Goal: Navigation & Orientation: Find specific page/section

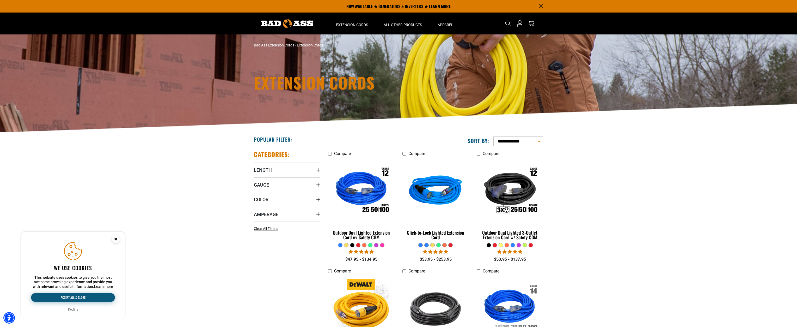
click at [66, 297] on button "Accept all & close" at bounding box center [73, 297] width 84 height 9
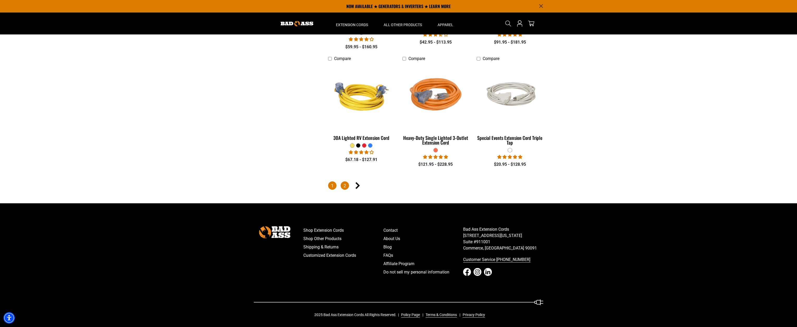
scroll to position [1160, 0]
click at [344, 186] on link "2" at bounding box center [345, 185] width 8 height 8
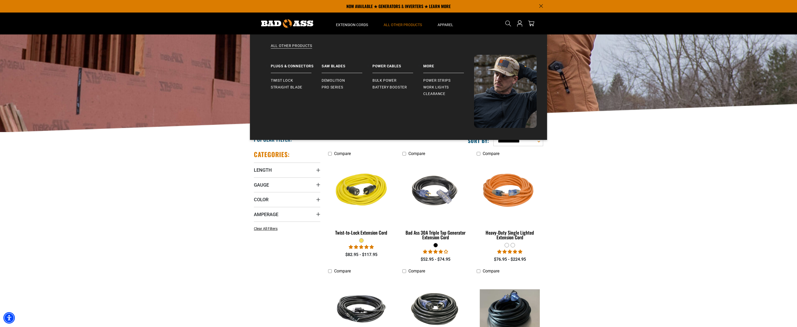
click at [401, 27] on summary "All Other Products" at bounding box center [403, 24] width 54 height 22
click at [437, 95] on span "Clearance" at bounding box center [434, 94] width 22 height 5
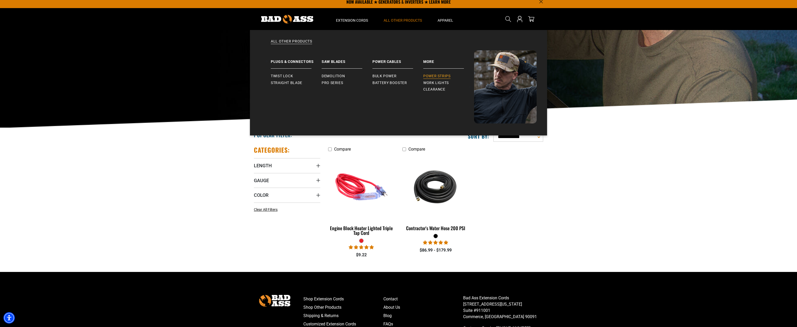
scroll to position [6, 0]
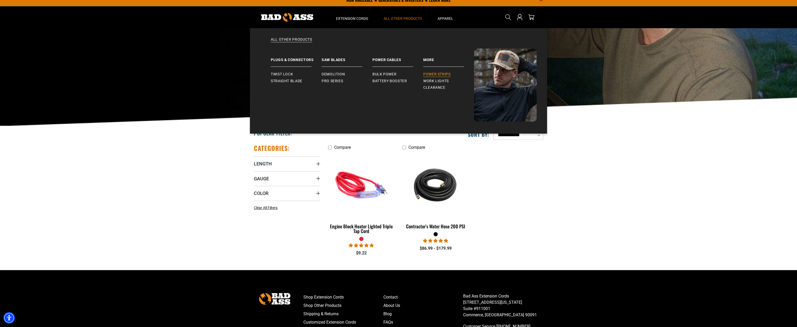
click at [432, 74] on span "Power Strips" at bounding box center [436, 74] width 27 height 5
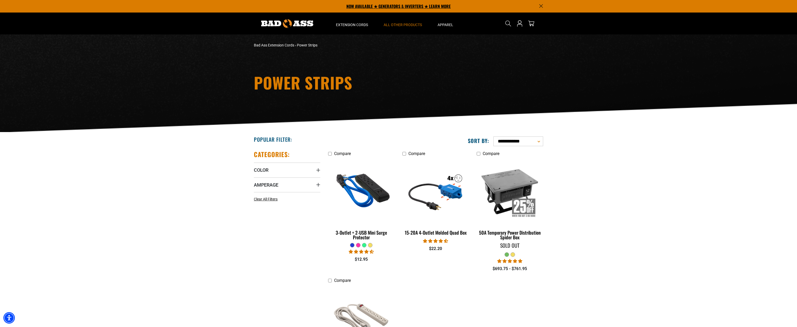
click at [386, 6] on p "NOW AVAILABLE ★ GENERATORS & INVERTERS ★ LEARN MORE" at bounding box center [398, 6] width 289 height 13
